Goal: Go to known website: Access a specific website the user already knows

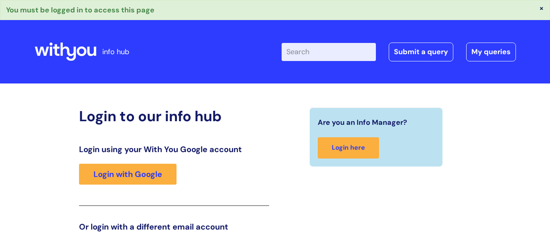
scroll to position [132, 0]
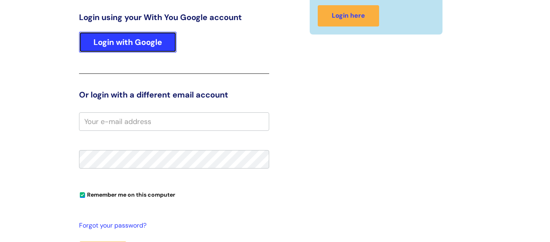
click at [132, 46] on link "Login with Google" at bounding box center [127, 42] width 97 height 21
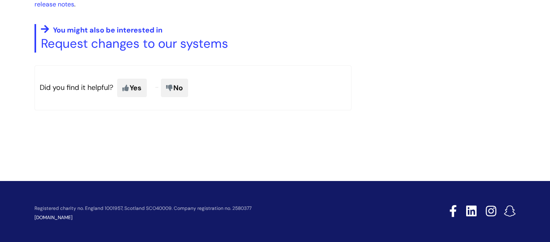
scroll to position [768, 0]
